Goal: Transaction & Acquisition: Download file/media

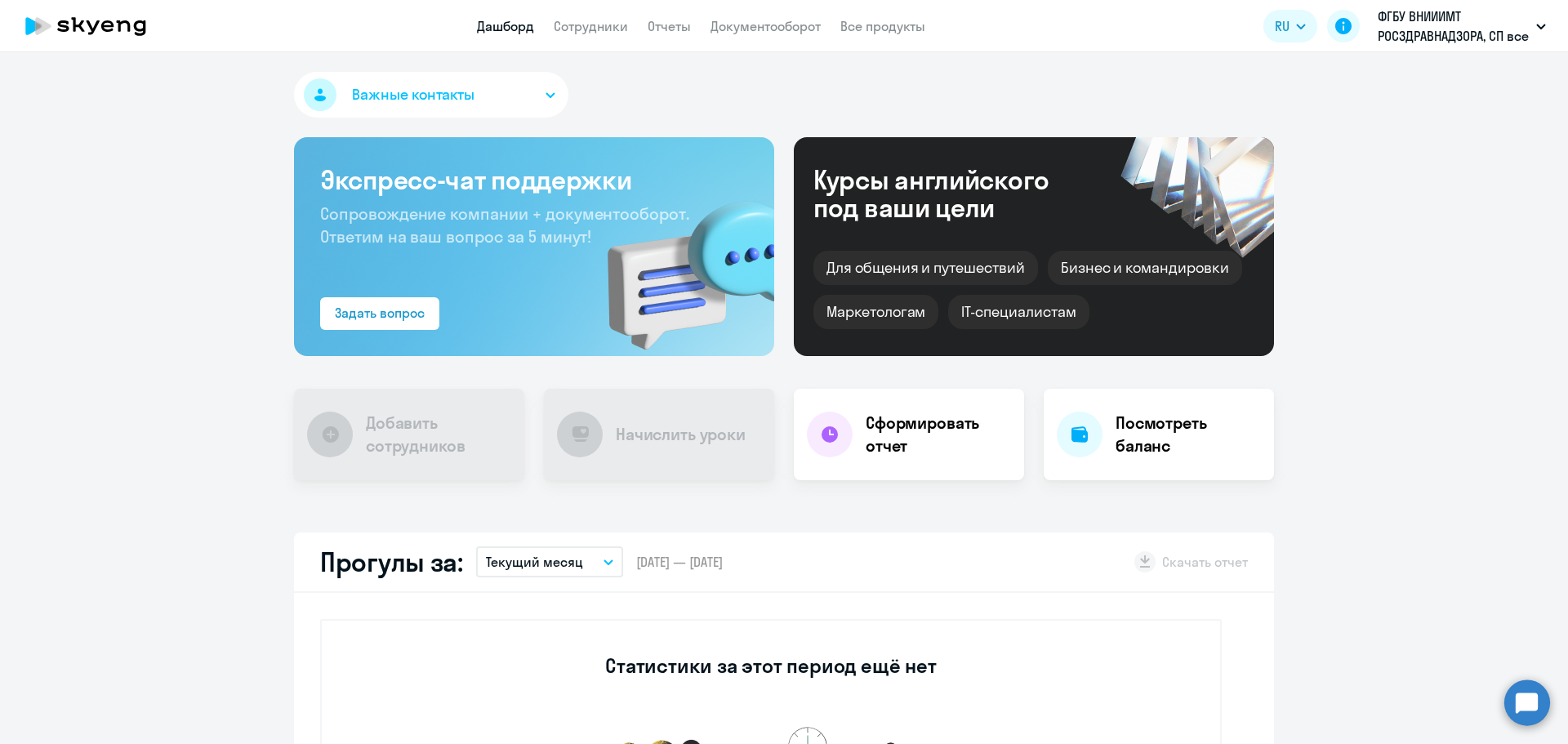
select select "30"
click at [710, 24] on link "Документооборот" at bounding box center [765, 26] width 110 height 16
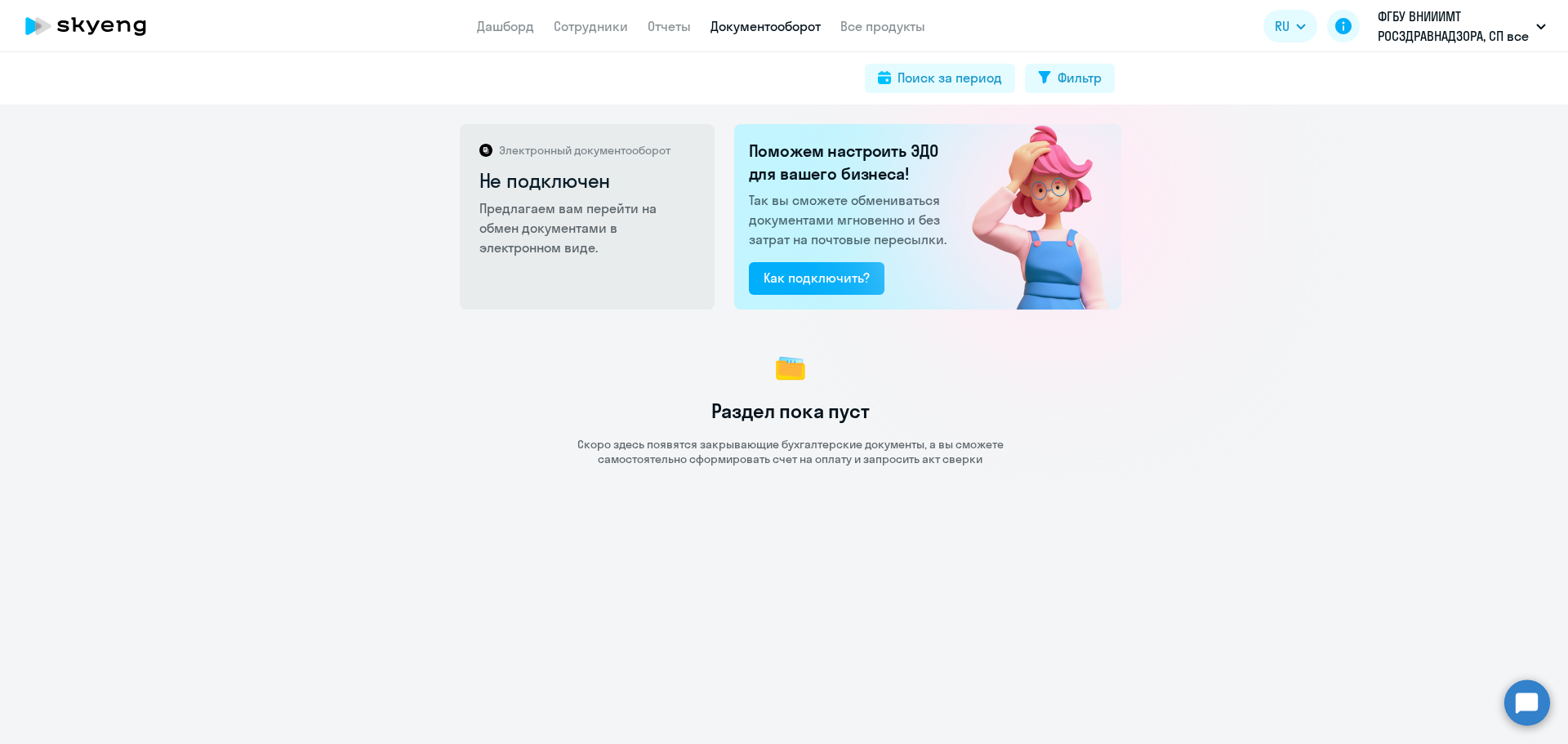
click at [635, 28] on nav "Дашборд Сотрудники Отчеты Документооборот Все продукты" at bounding box center [701, 27] width 449 height 21
click at [680, 28] on link "Отчеты" at bounding box center [669, 26] width 43 height 16
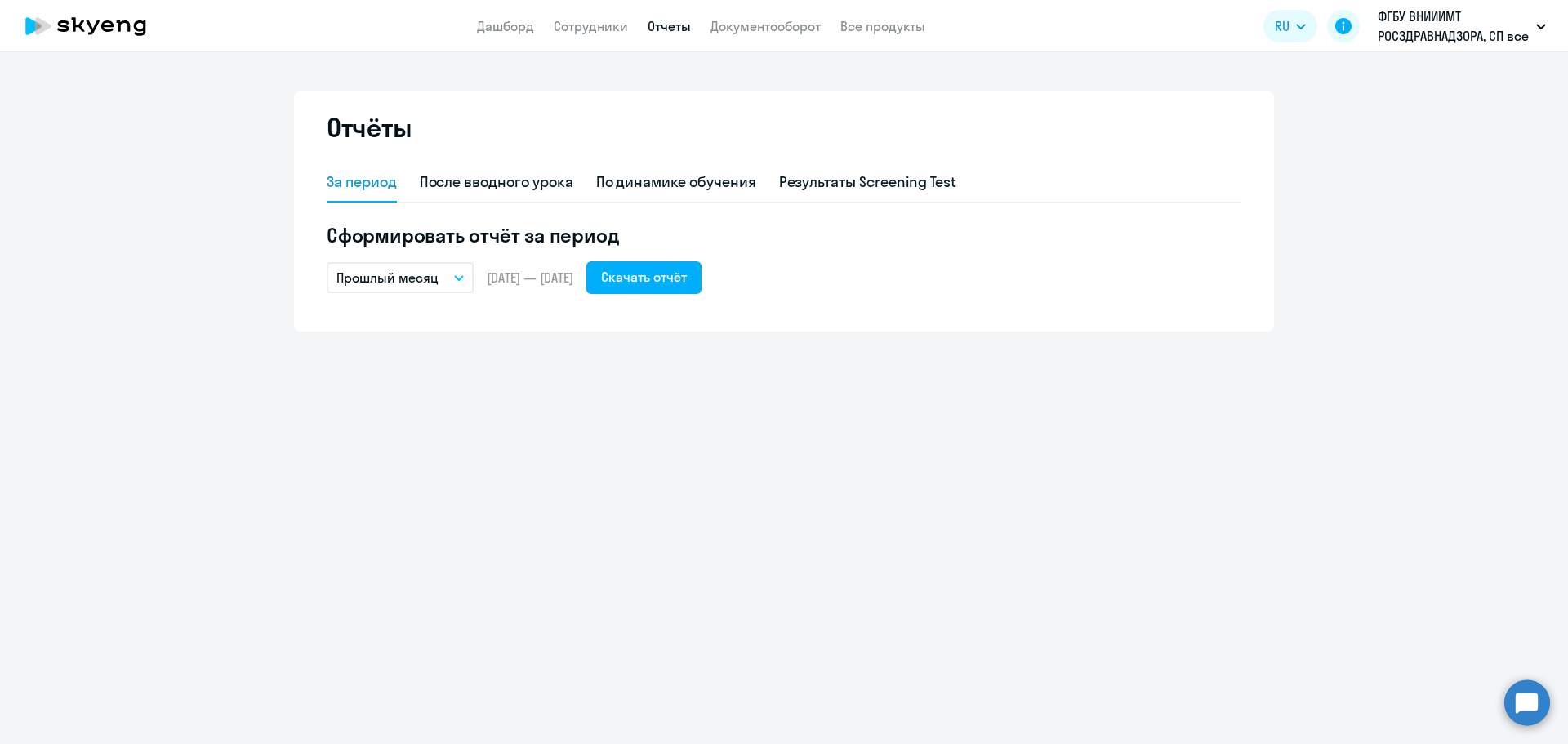
click at [457, 279] on icon "button" at bounding box center [458, 278] width 9 height 6
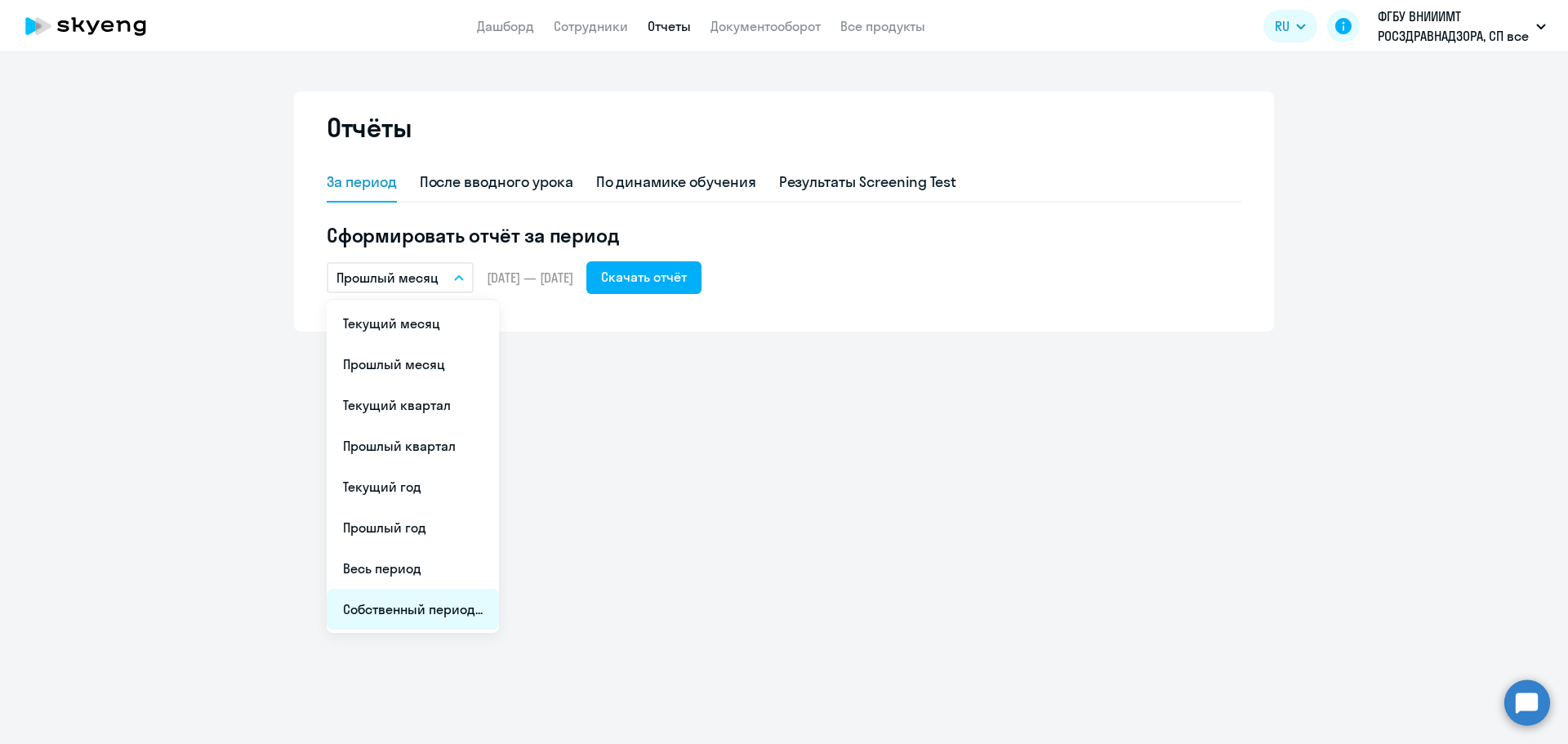
click at [406, 617] on li "Собственный период..." at bounding box center [412, 609] width 172 height 40
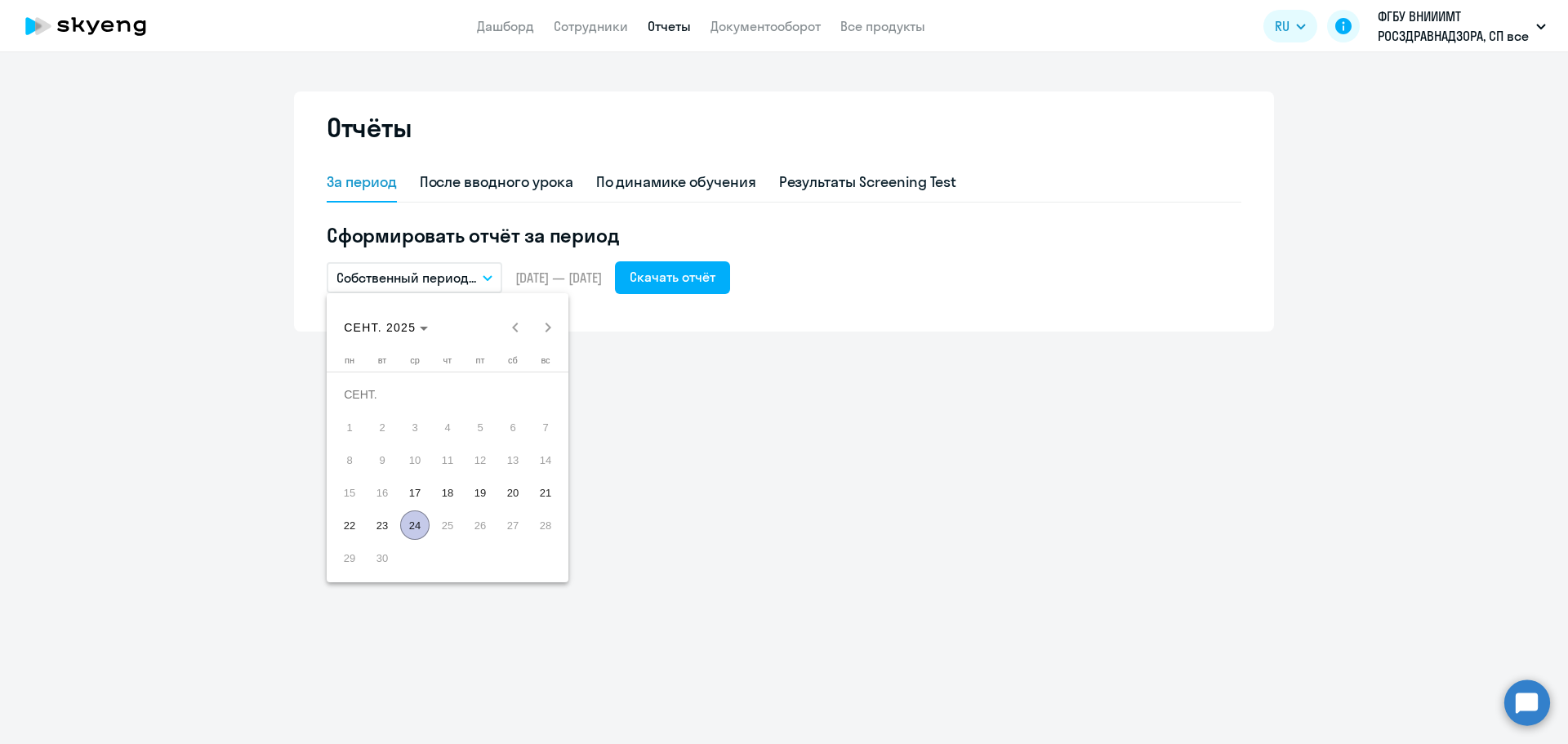
click at [488, 278] on div at bounding box center [784, 372] width 1568 height 744
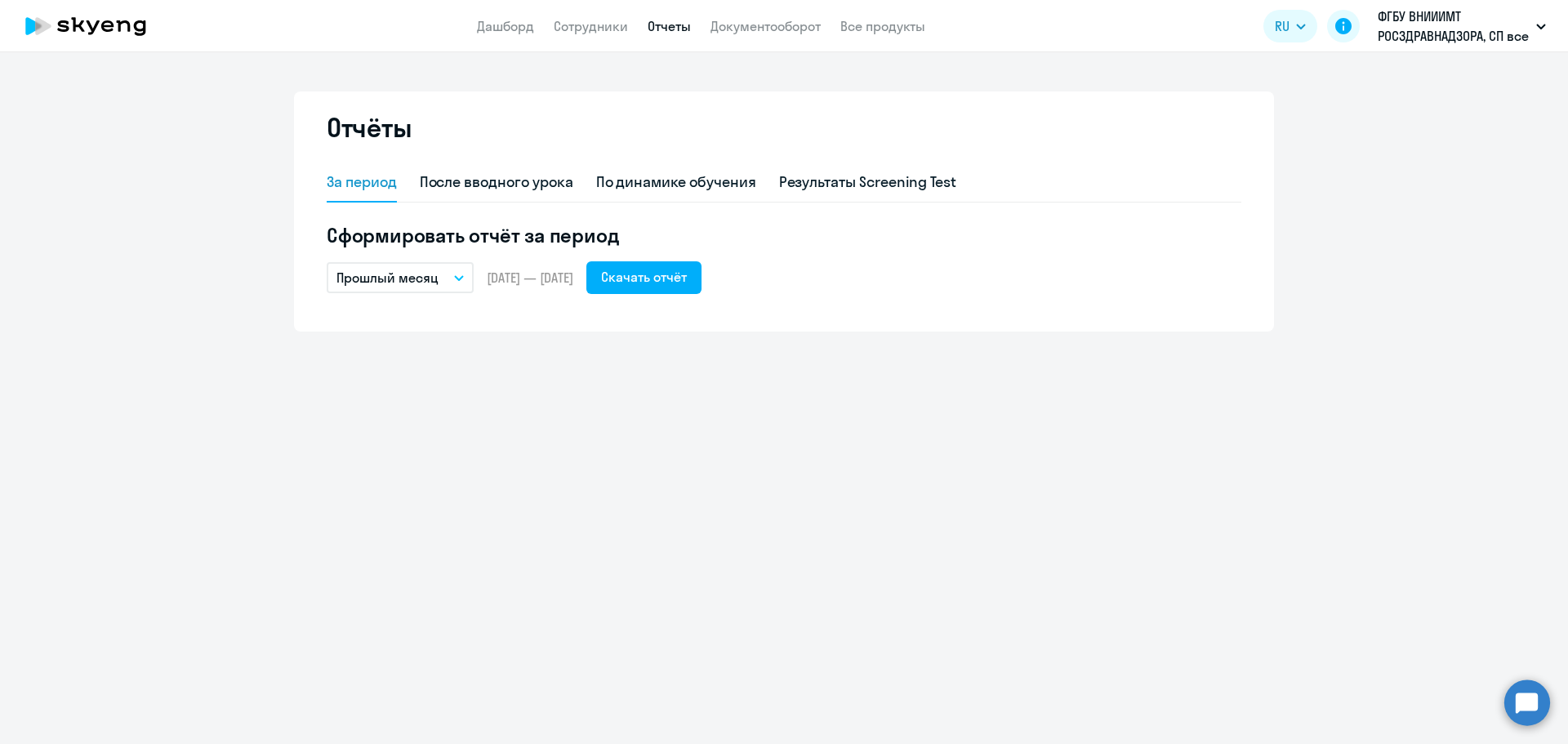
click at [461, 276] on icon "button" at bounding box center [458, 278] width 9 height 6
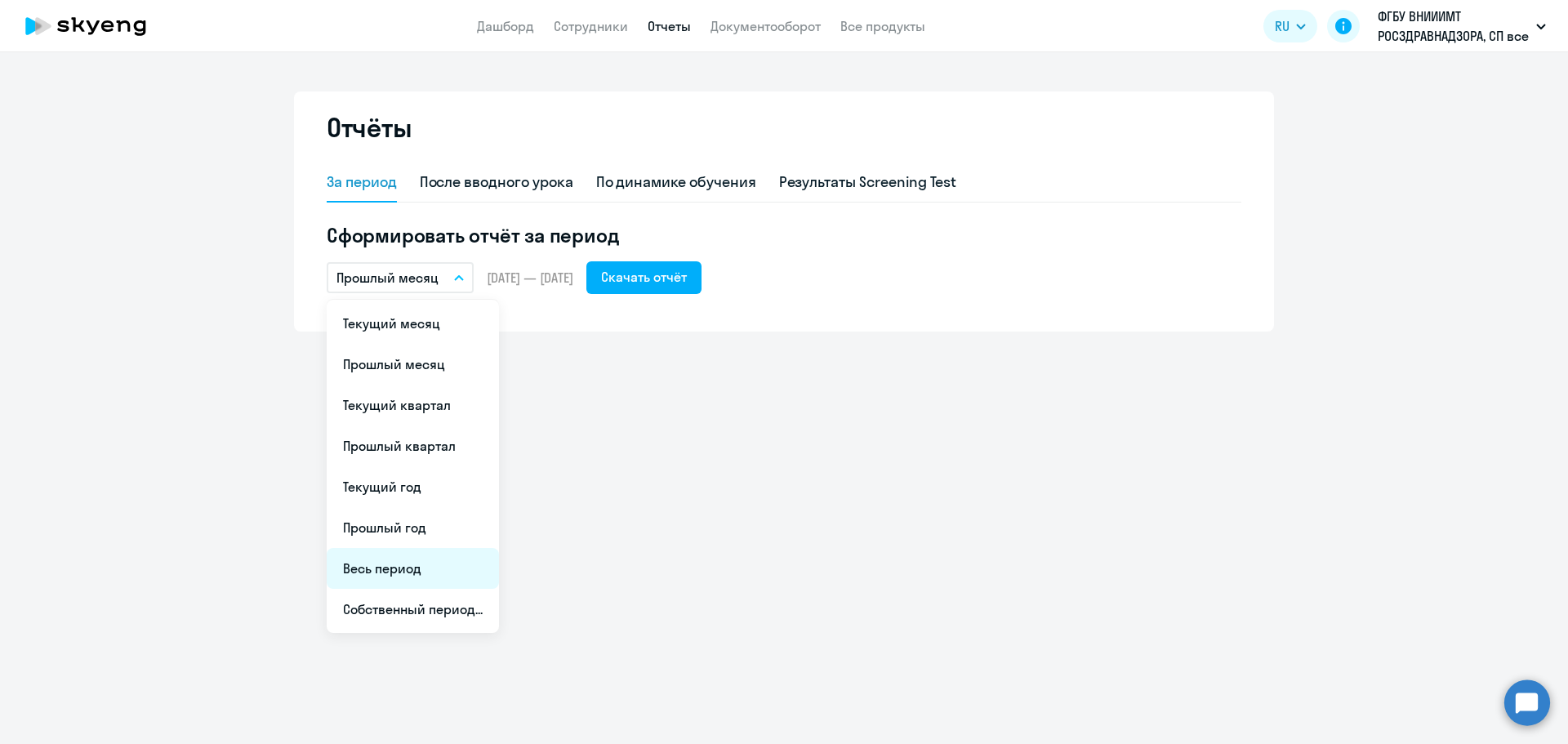
click at [419, 567] on li "Весь период" at bounding box center [412, 568] width 172 height 40
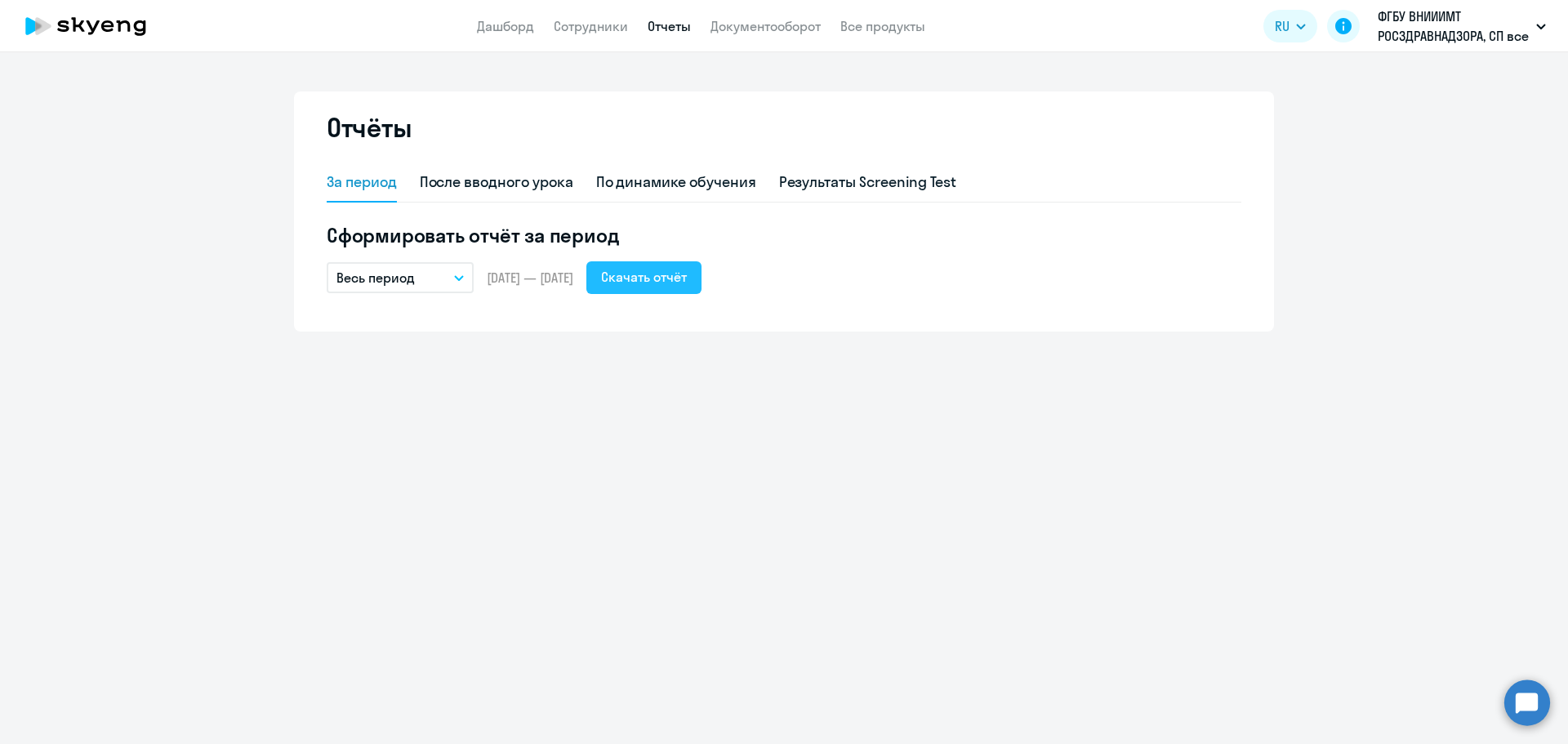
click at [685, 272] on div "Скачать отчёт" at bounding box center [644, 276] width 86 height 20
click at [816, 188] on div "Результаты Screening Test" at bounding box center [868, 182] width 178 height 22
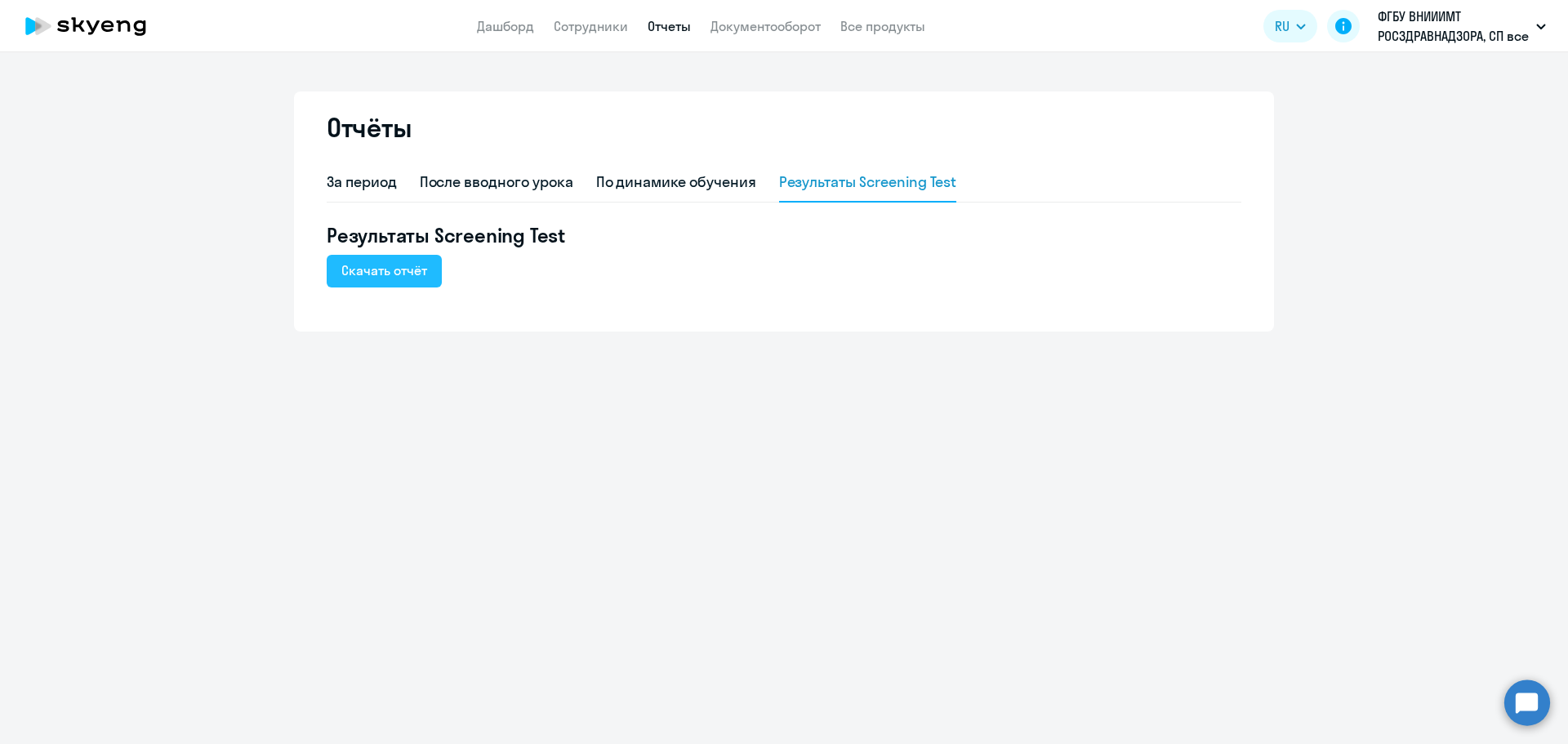
click at [381, 274] on div "Скачать отчёт" at bounding box center [385, 270] width 86 height 20
click at [339, 184] on div "За период" at bounding box center [362, 182] width 71 height 22
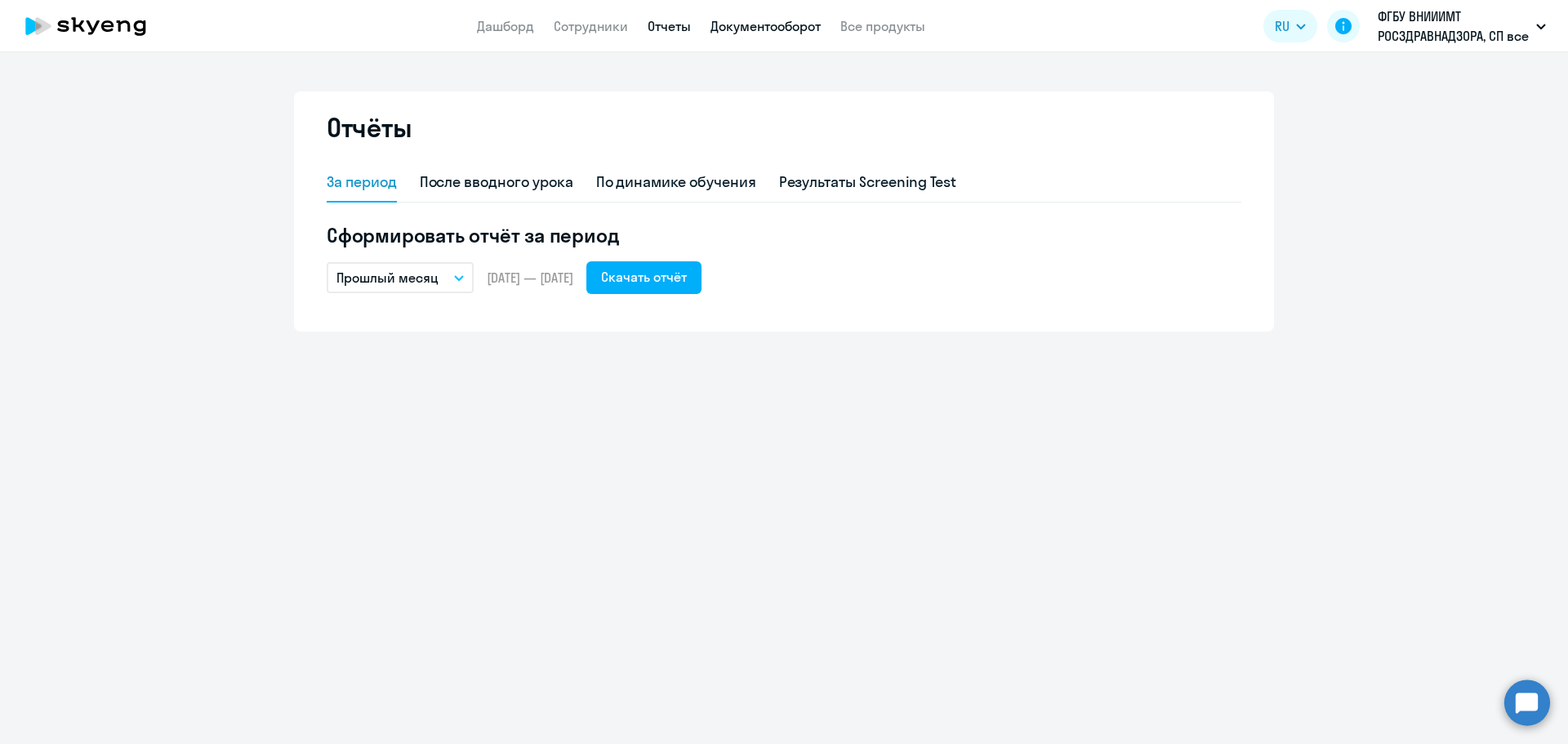
click at [781, 24] on link "Документооборот" at bounding box center [765, 26] width 110 height 16
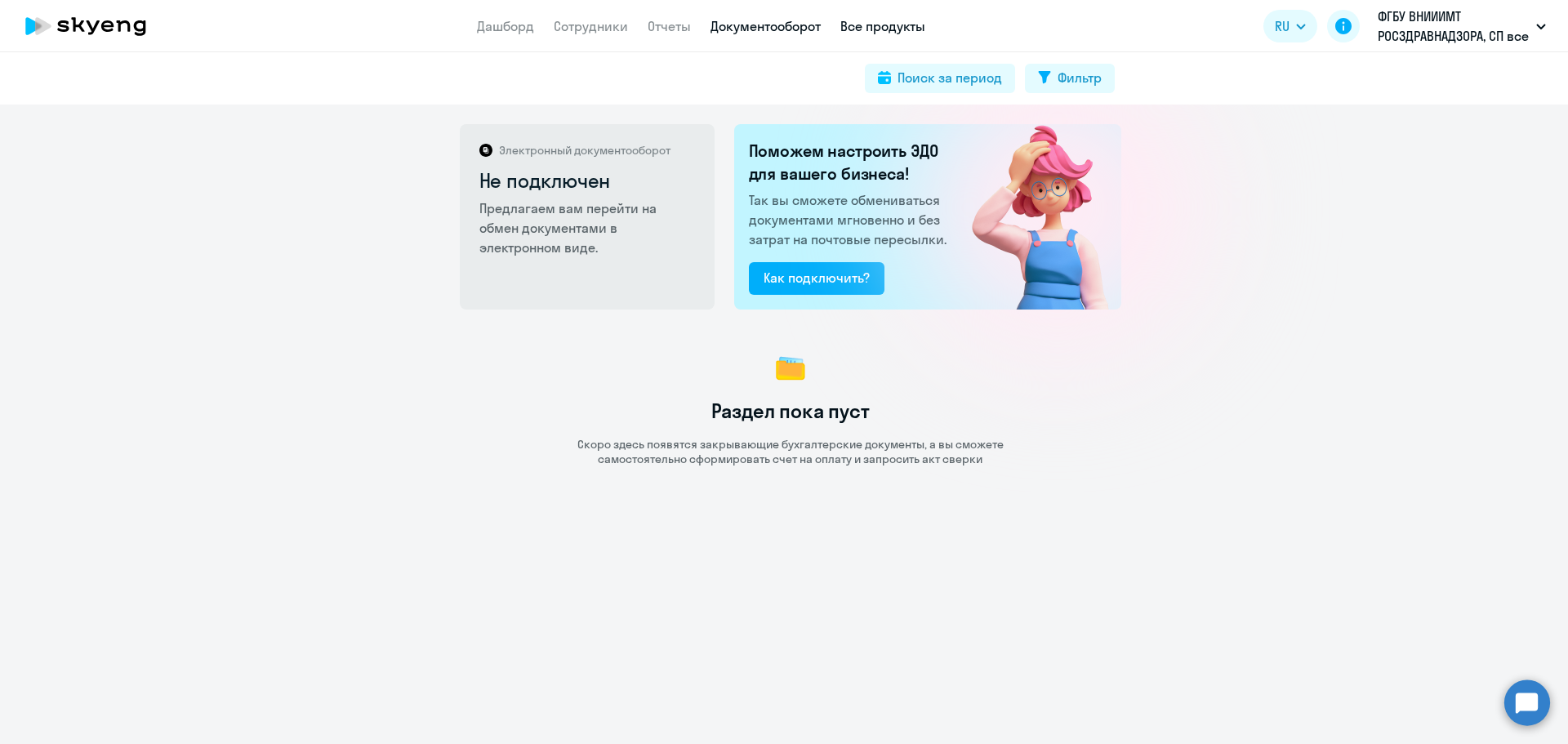
click at [858, 25] on link "Все продукты" at bounding box center [883, 26] width 85 height 16
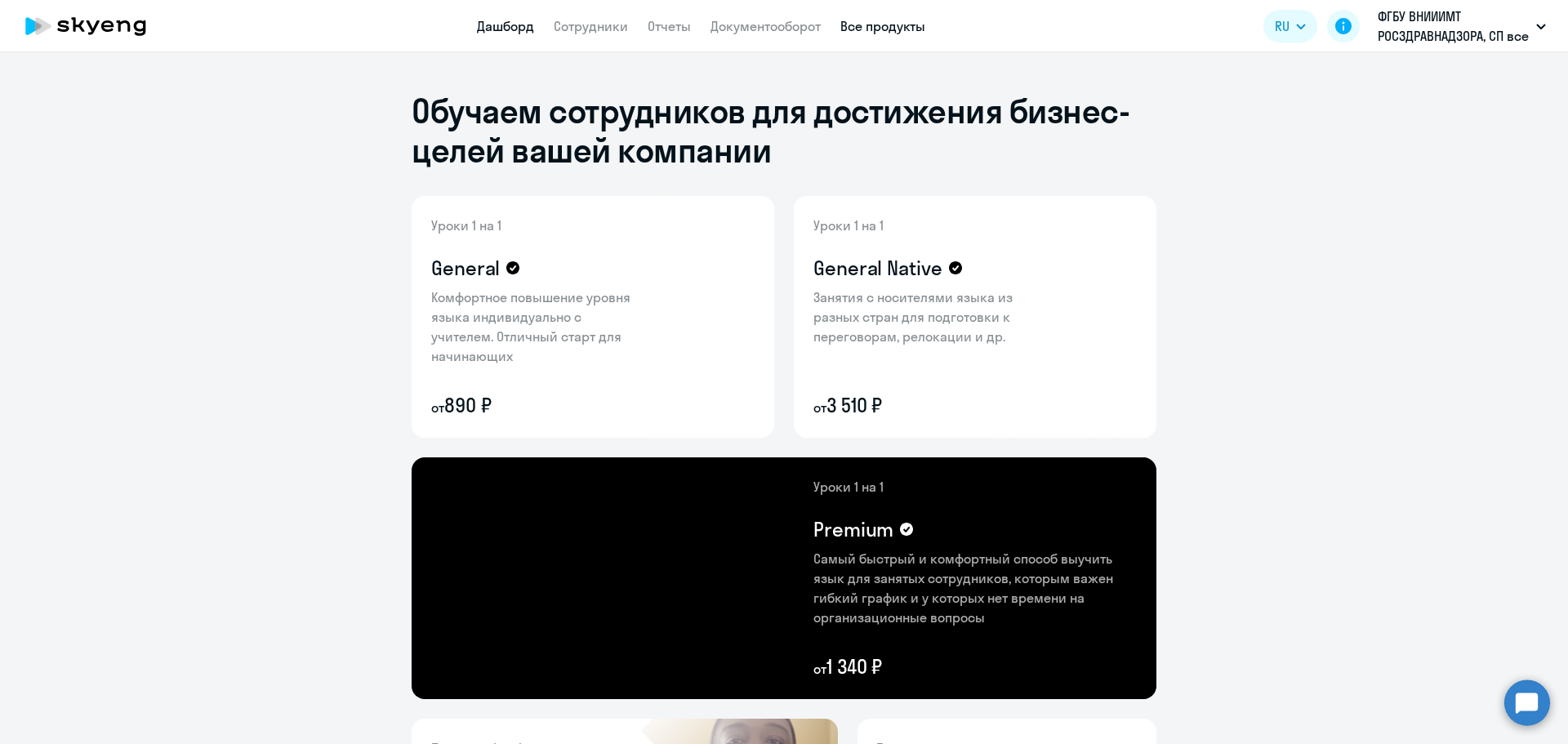
click at [504, 28] on link "Дашборд" at bounding box center [505, 26] width 57 height 16
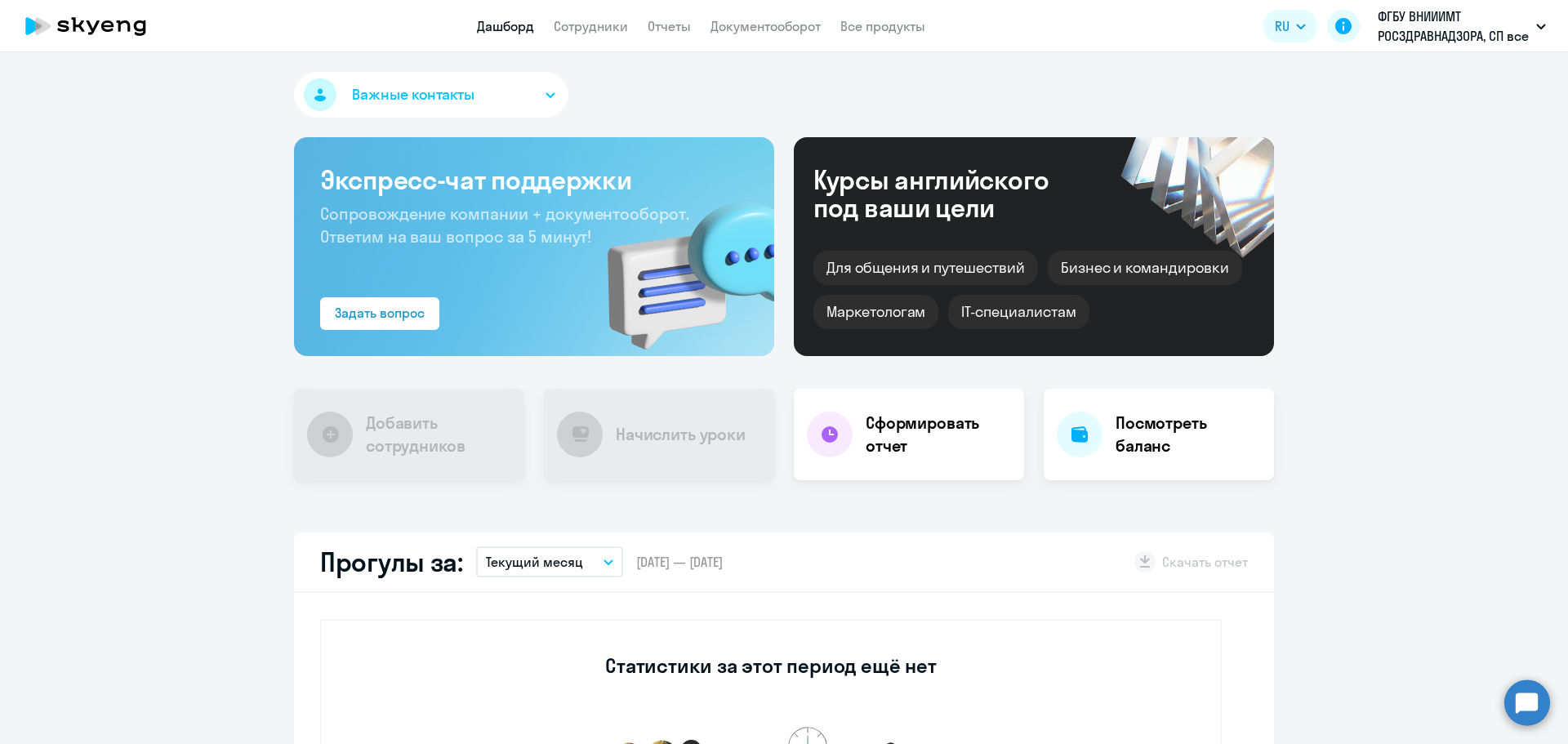
select select "30"
